Goal: Transaction & Acquisition: Purchase product/service

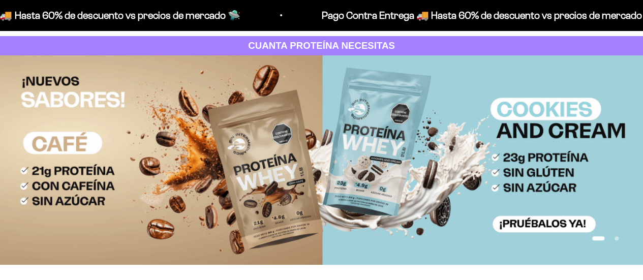
scroll to position [51, 0]
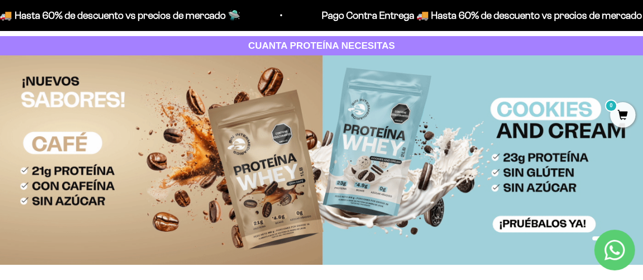
click at [330, 184] on img at bounding box center [321, 160] width 643 height 210
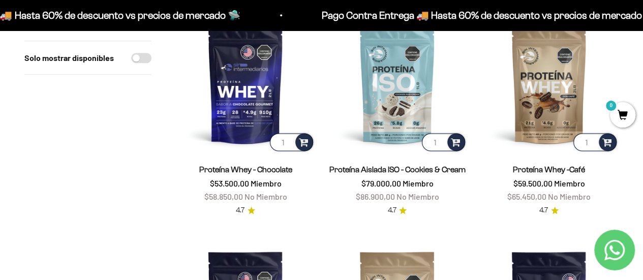
scroll to position [559, 0]
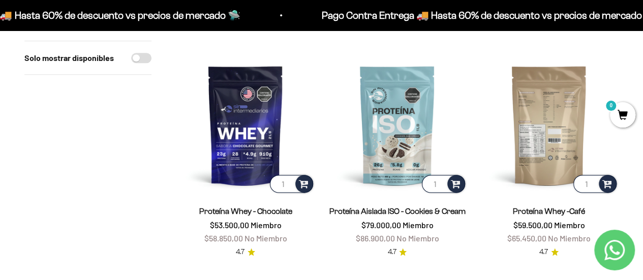
click at [549, 151] on img at bounding box center [549, 124] width 139 height 139
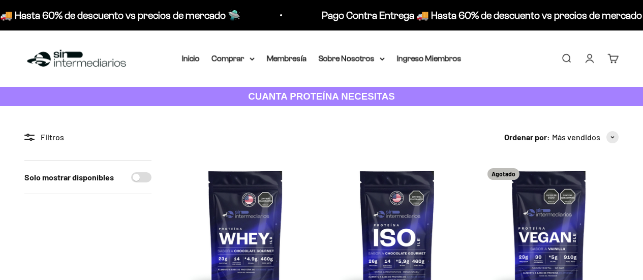
scroll to position [559, 0]
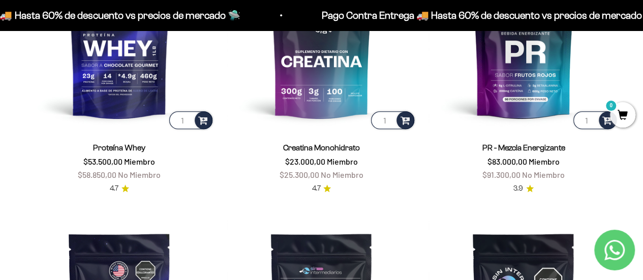
scroll to position [407, 0]
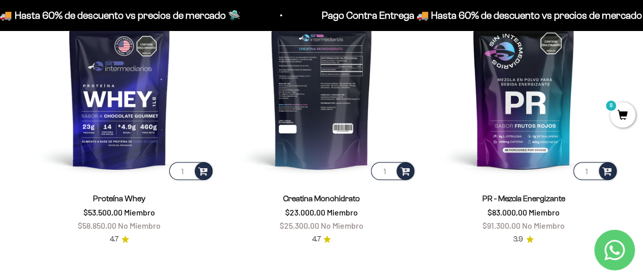
click at [315, 111] on img at bounding box center [322, 87] width 190 height 190
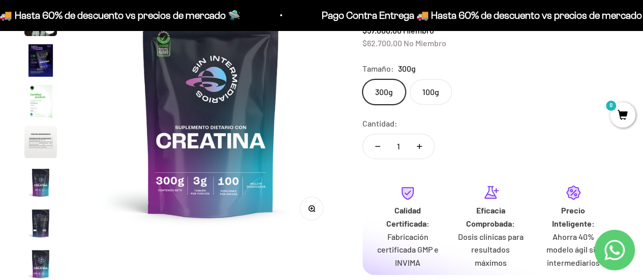
scroll to position [102, 0]
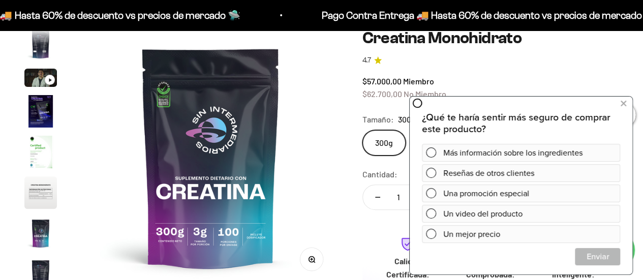
click at [561, 75] on div "$57.000,00 Miembro $62.700,00 No Miembro" at bounding box center [491, 88] width 256 height 26
drag, startPoint x: 622, startPoint y: 105, endPoint x: 598, endPoint y: 101, distance: 24.7
click at [622, 105] on icon at bounding box center [624, 103] width 6 height 13
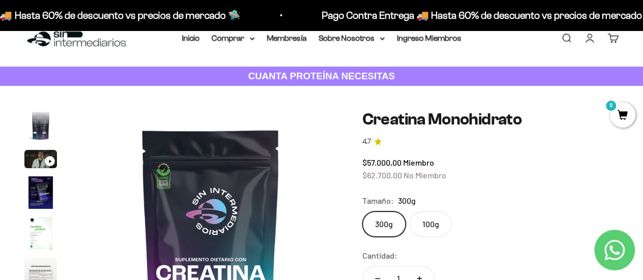
scroll to position [0, 0]
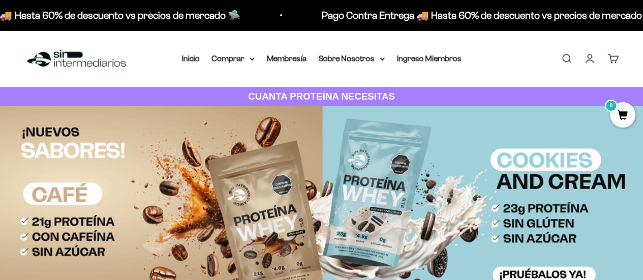
scroll to position [51, 0]
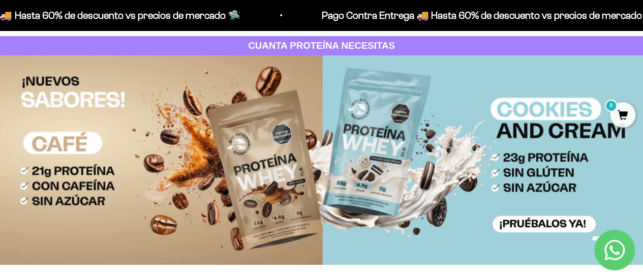
click at [271, 203] on img at bounding box center [321, 160] width 643 height 210
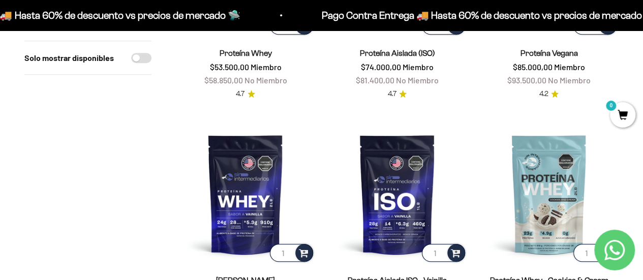
scroll to position [509, 0]
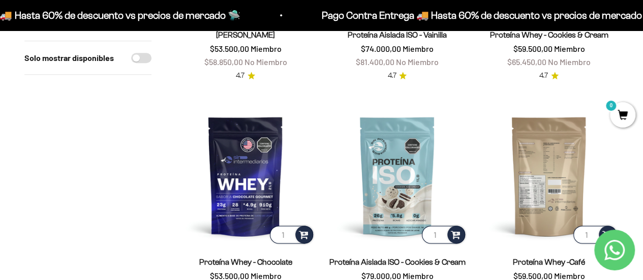
click at [531, 188] on img at bounding box center [549, 175] width 139 height 139
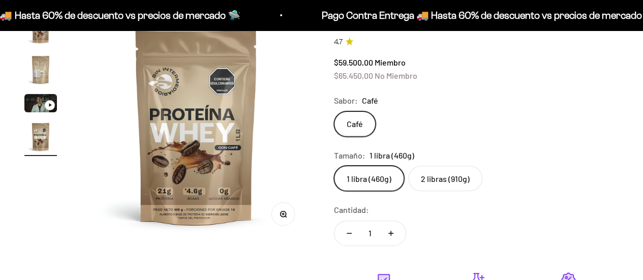
scroll to position [51, 0]
